Goal: Find specific page/section: Find specific page/section

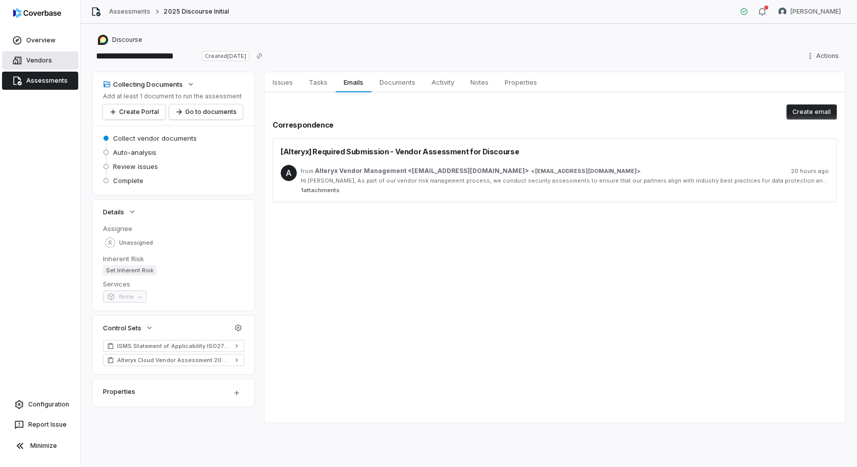
click at [25, 59] on link "Vendors" at bounding box center [40, 60] width 76 height 18
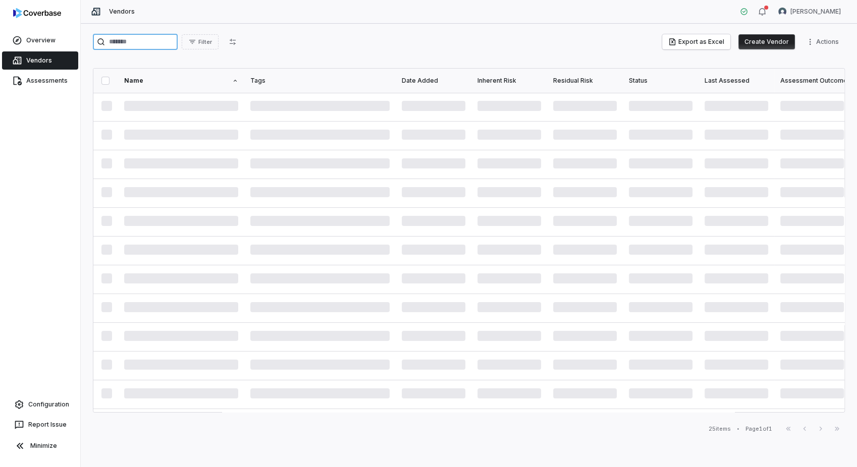
click at [166, 44] on input "search" at bounding box center [135, 42] width 85 height 16
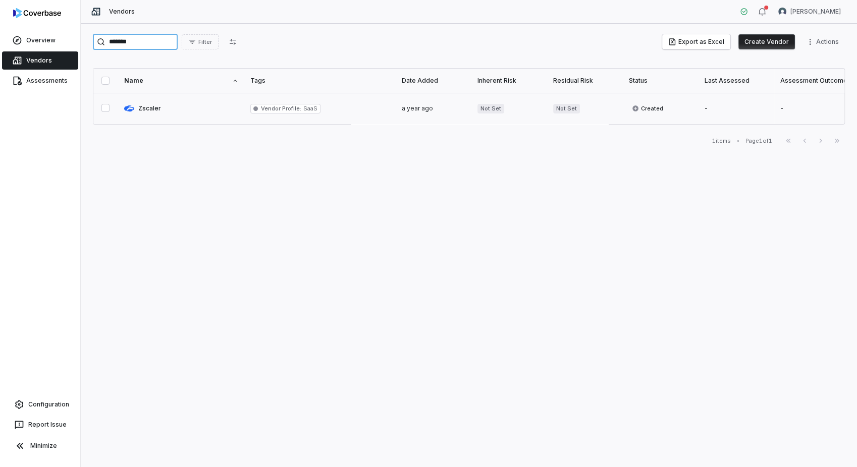
type input "*******"
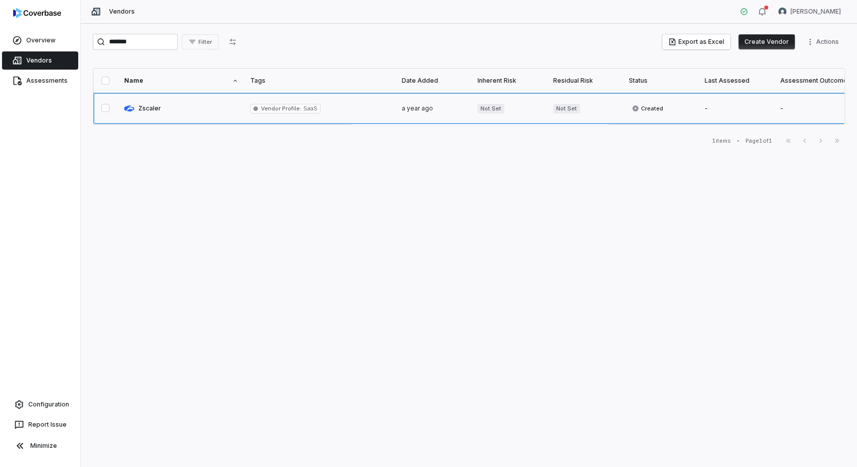
click at [152, 109] on link at bounding box center [181, 108] width 126 height 31
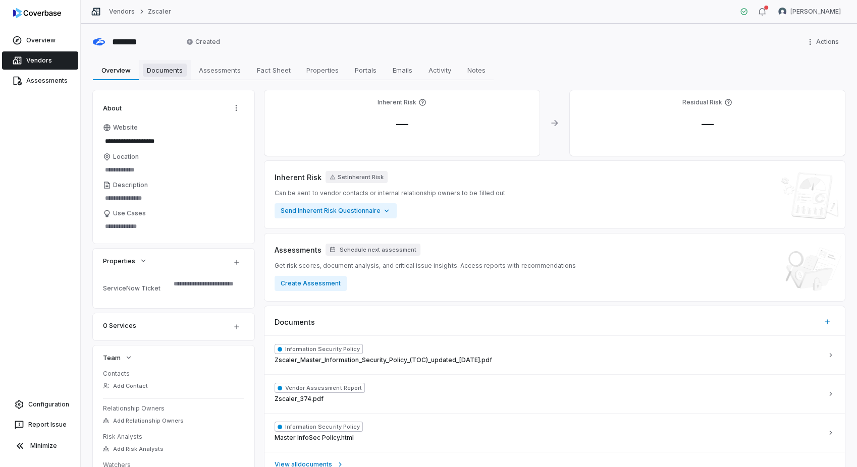
click at [166, 71] on span "Documents" at bounding box center [165, 70] width 44 height 13
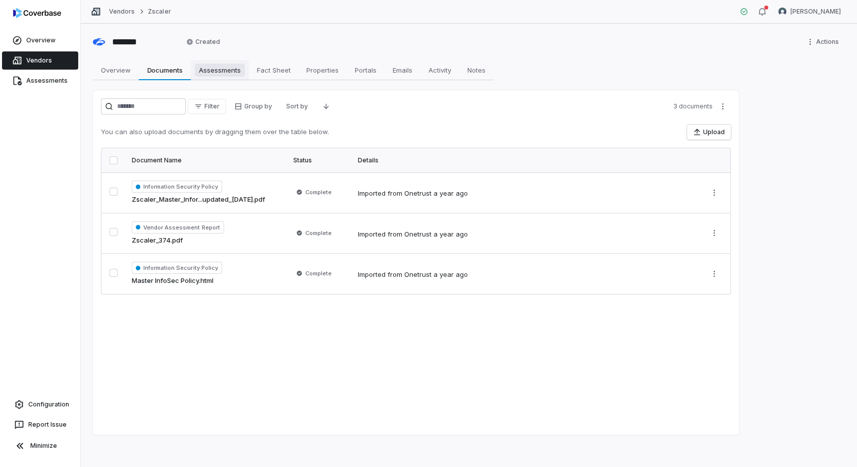
click at [223, 74] on span "Assessments" at bounding box center [220, 70] width 50 height 13
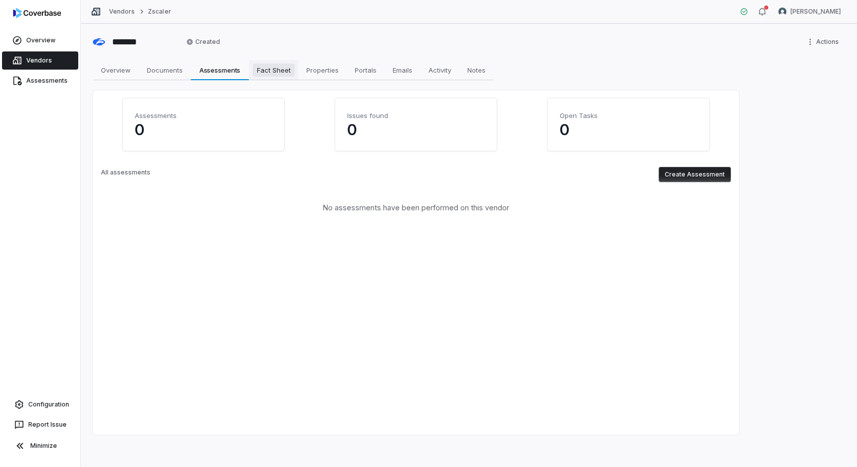
click at [289, 73] on span "Fact Sheet" at bounding box center [274, 70] width 42 height 13
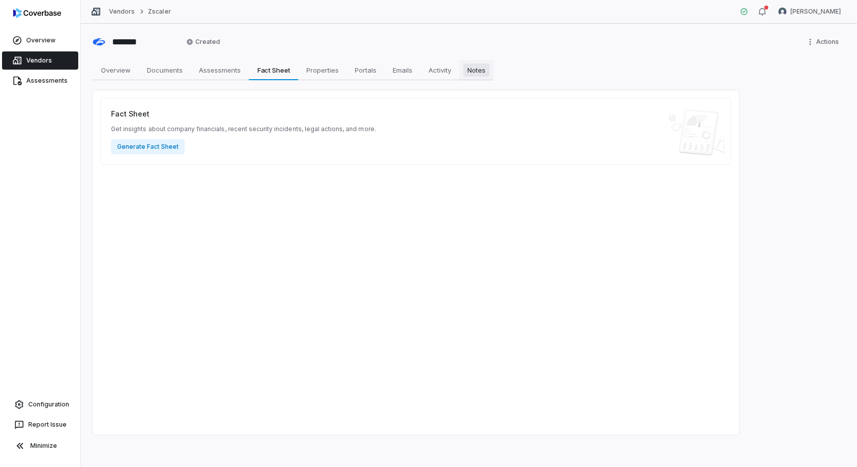
click at [479, 74] on span "Notes" at bounding box center [476, 70] width 26 height 13
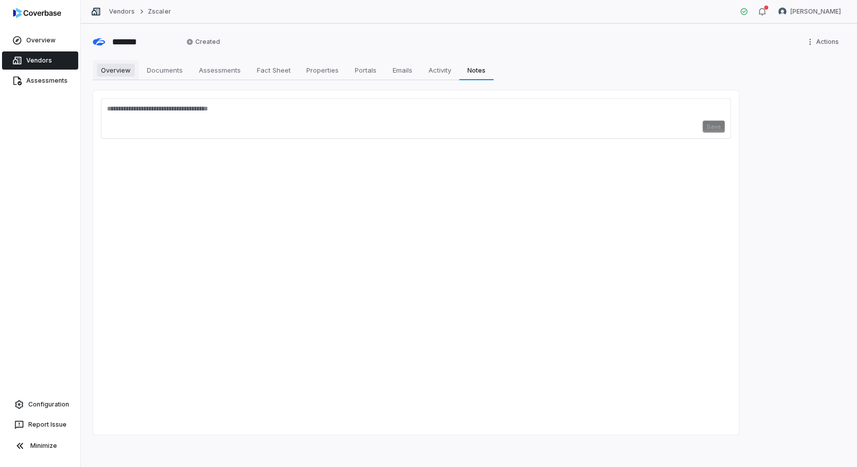
click at [117, 69] on span "Overview" at bounding box center [116, 70] width 38 height 13
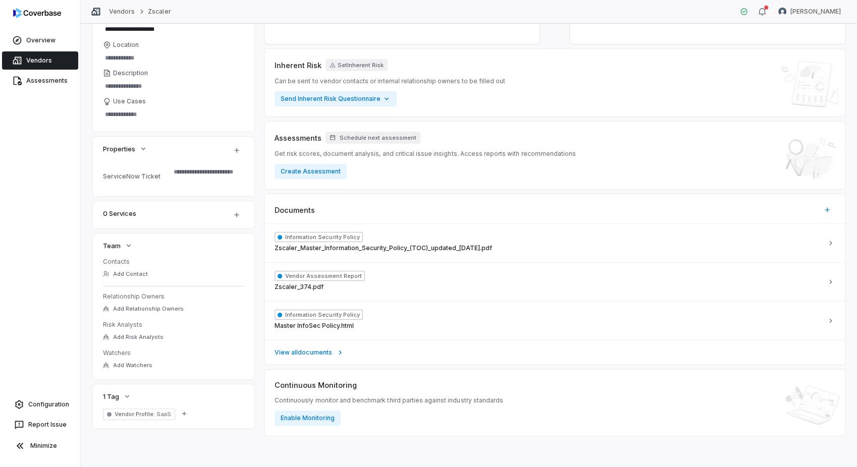
scroll to position [112, 0]
type textarea "*"
